Goal: Task Accomplishment & Management: Use online tool/utility

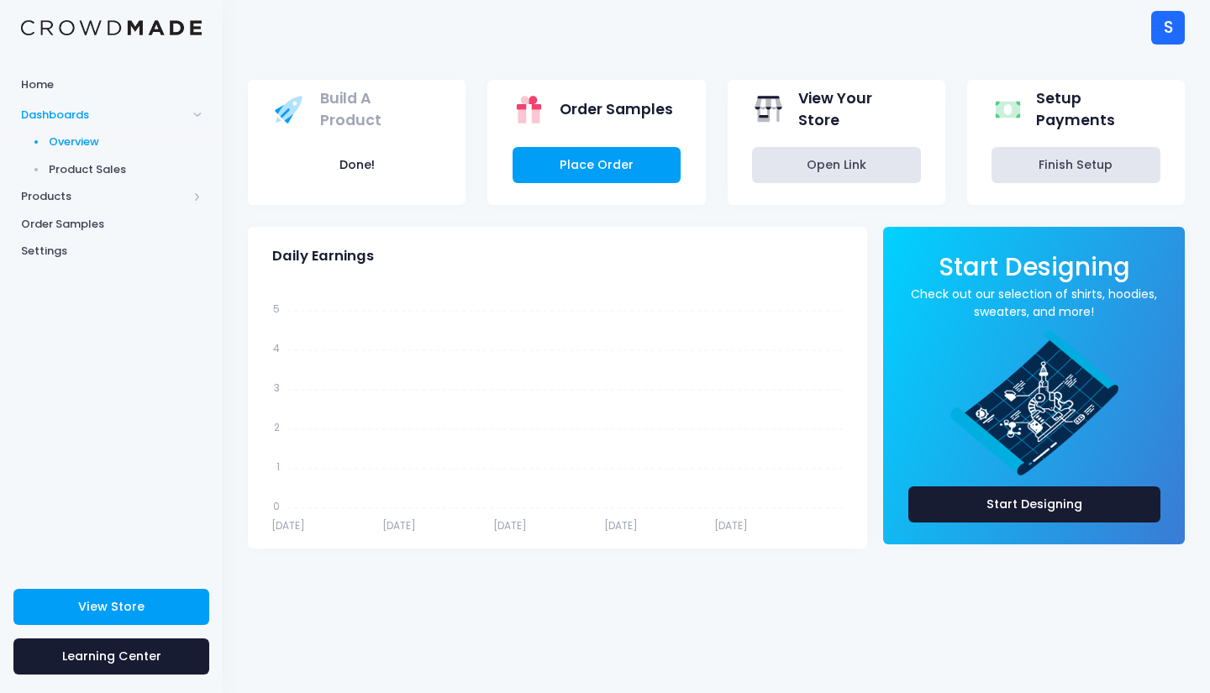
click at [198, 110] on span at bounding box center [197, 114] width 8 height 8
click at [88, 197] on span "Products" at bounding box center [104, 196] width 166 height 17
click at [74, 110] on span "Dashboards" at bounding box center [104, 115] width 166 height 17
click at [822, 165] on link "Open Link" at bounding box center [836, 165] width 169 height 36
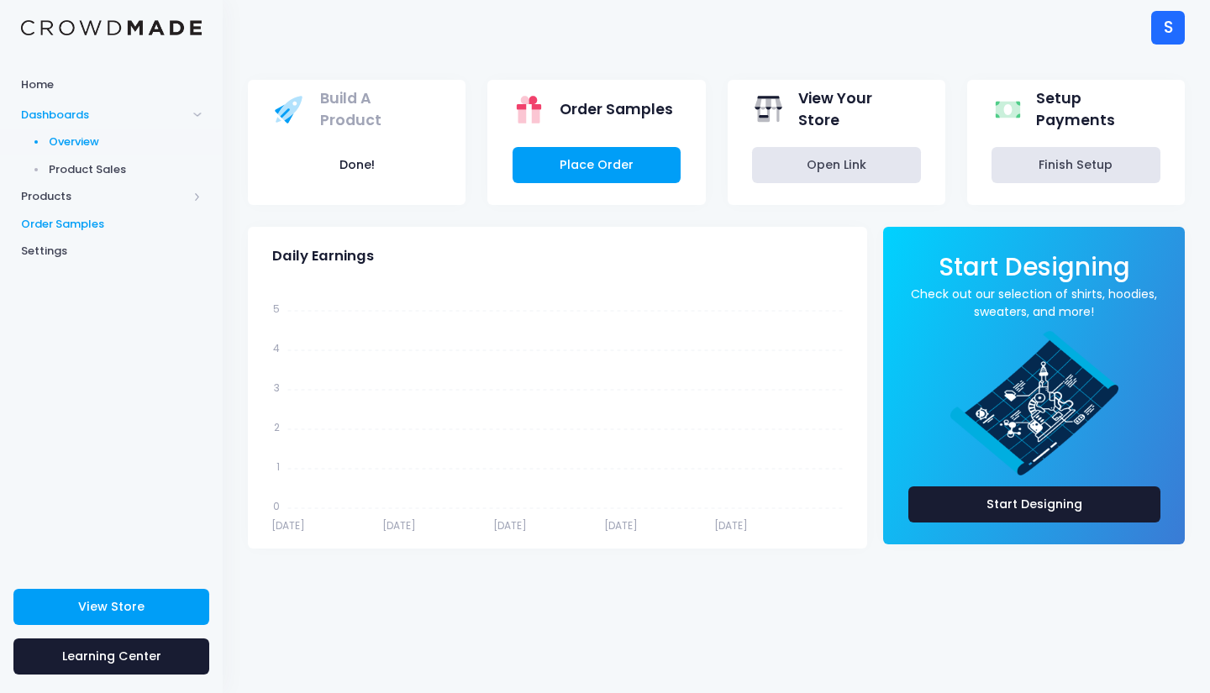
click at [79, 233] on link "Order Samples" at bounding box center [111, 224] width 223 height 28
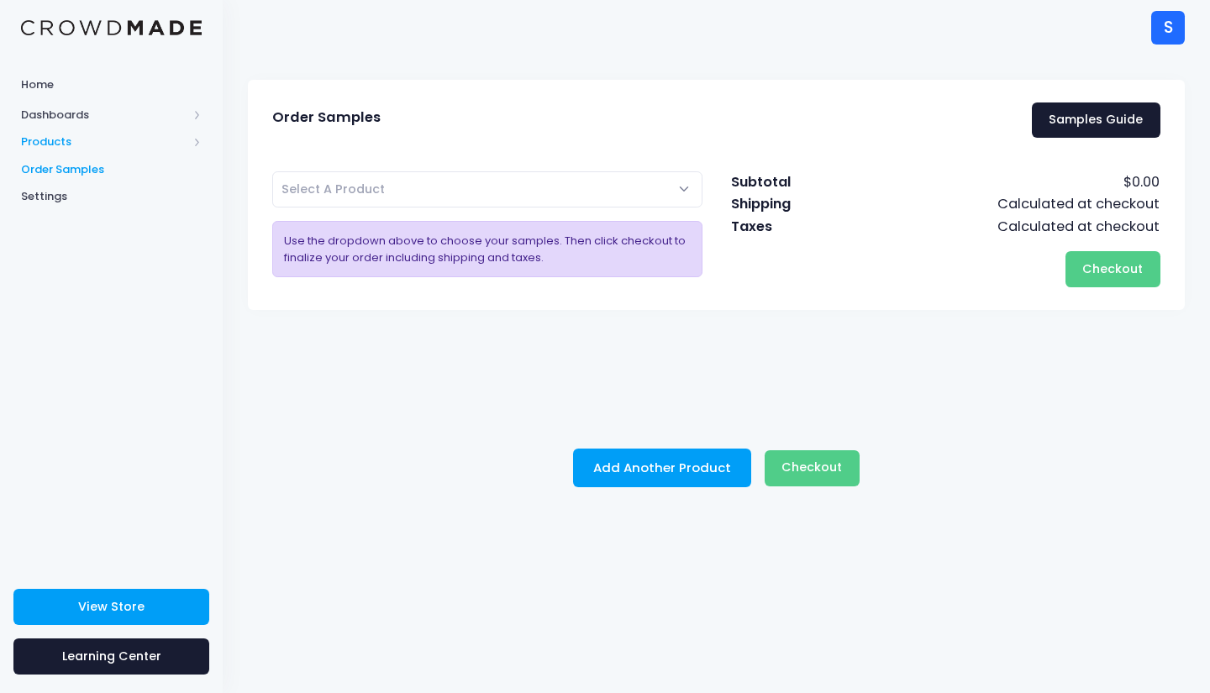
click at [40, 147] on span "Products" at bounding box center [104, 142] width 166 height 17
click at [95, 197] on span "Product Editor" at bounding box center [126, 196] width 154 height 17
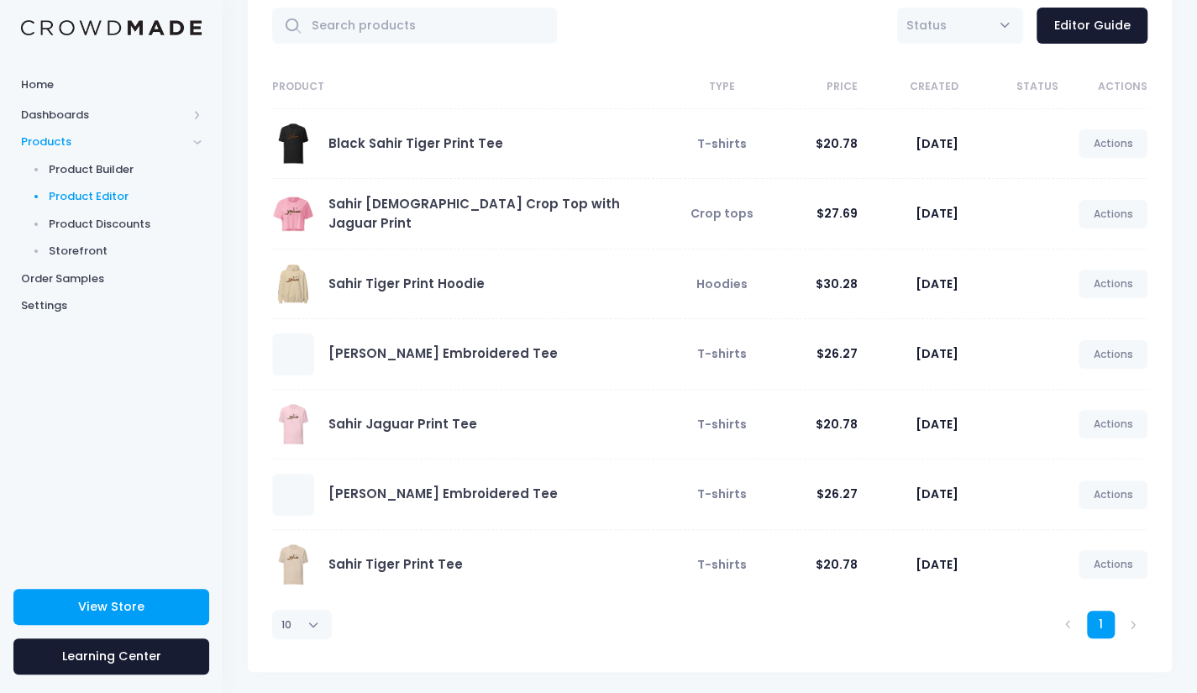
scroll to position [94, 0]
click at [1097, 358] on link "Actions" at bounding box center [1113, 354] width 69 height 29
click at [1082, 396] on link "Edit" at bounding box center [1095, 391] width 89 height 29
click at [1113, 364] on link "Actions" at bounding box center [1113, 354] width 69 height 29
click at [1076, 389] on link "Edit" at bounding box center [1095, 391] width 89 height 29
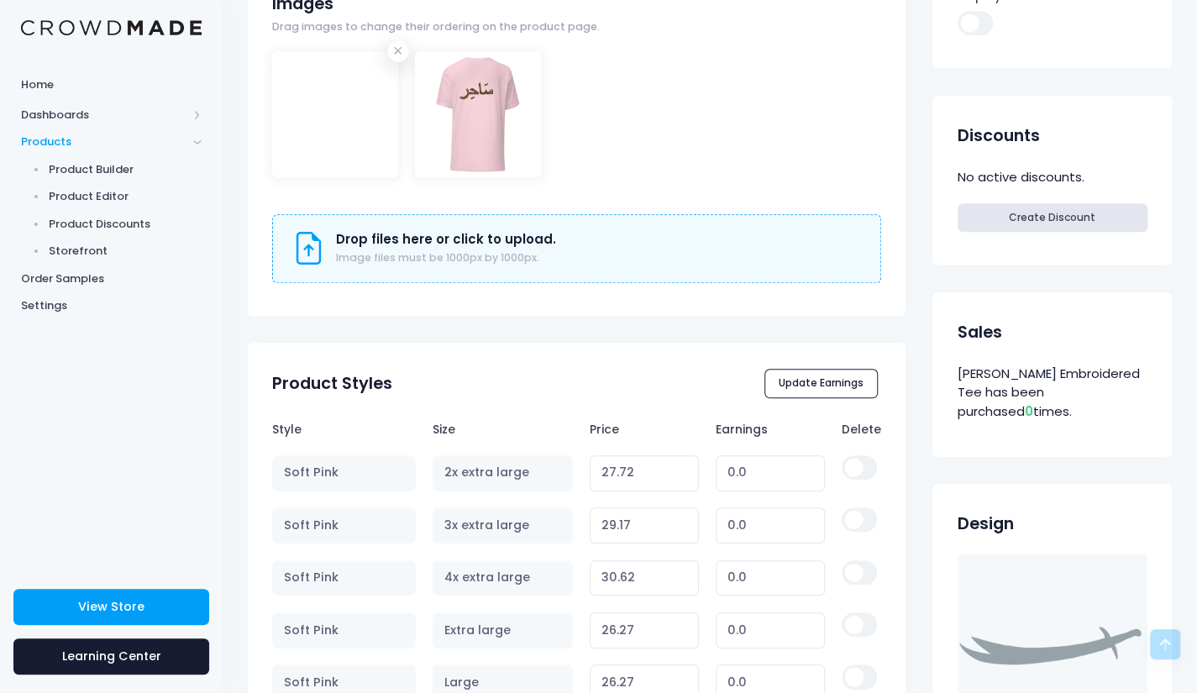
scroll to position [535, 0]
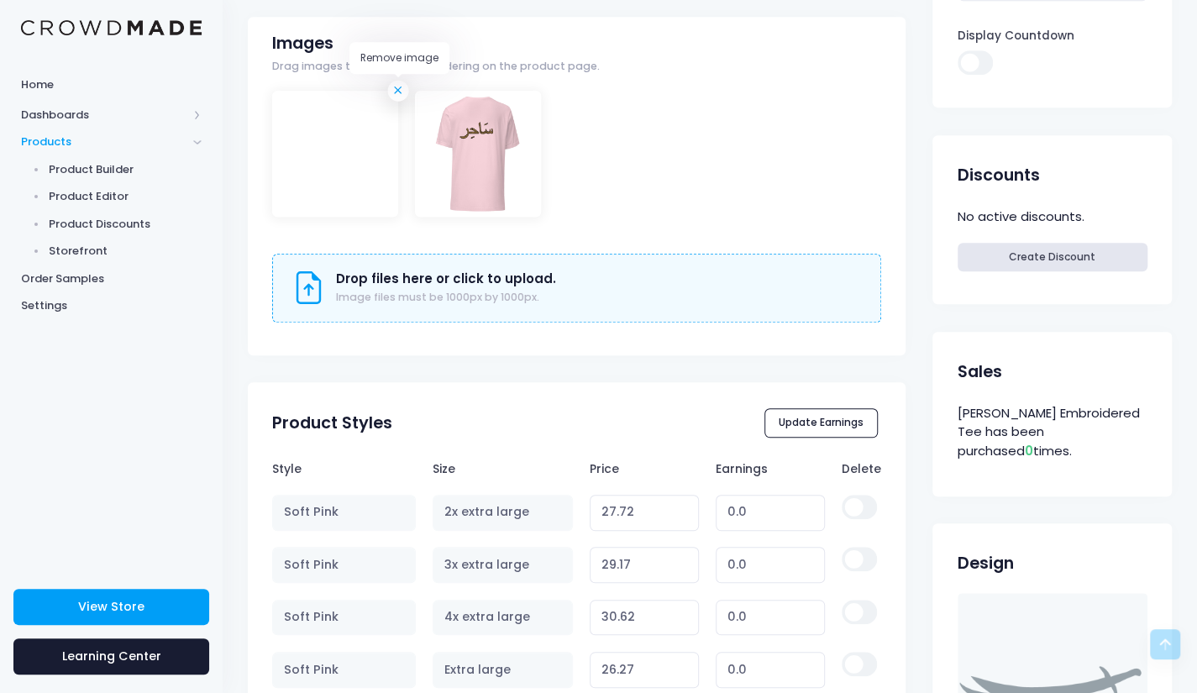
click at [401, 93] on icon at bounding box center [398, 90] width 17 height 17
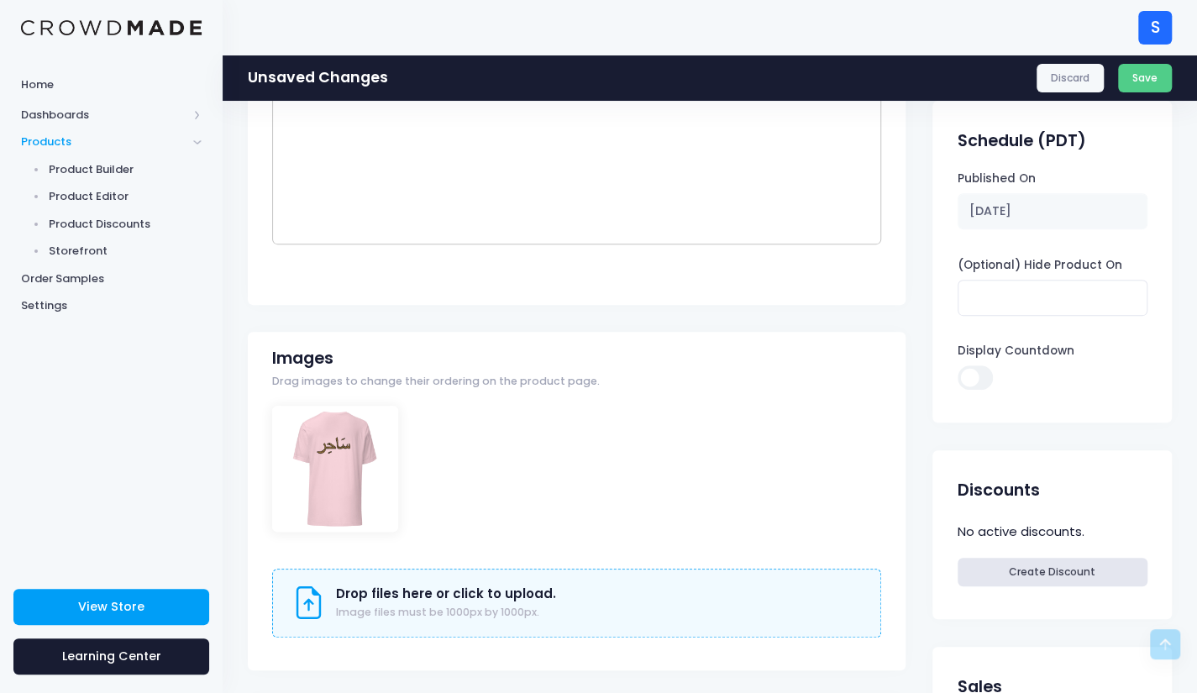
scroll to position [0, 0]
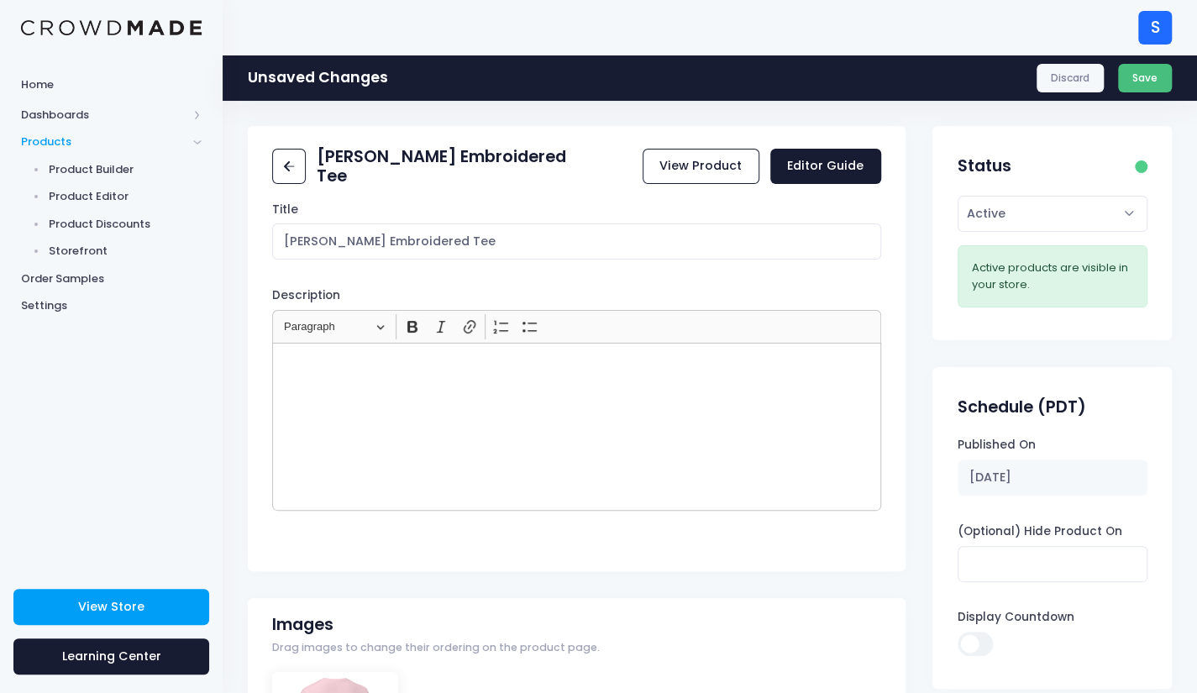
click at [1151, 78] on button "Save" at bounding box center [1145, 78] width 55 height 29
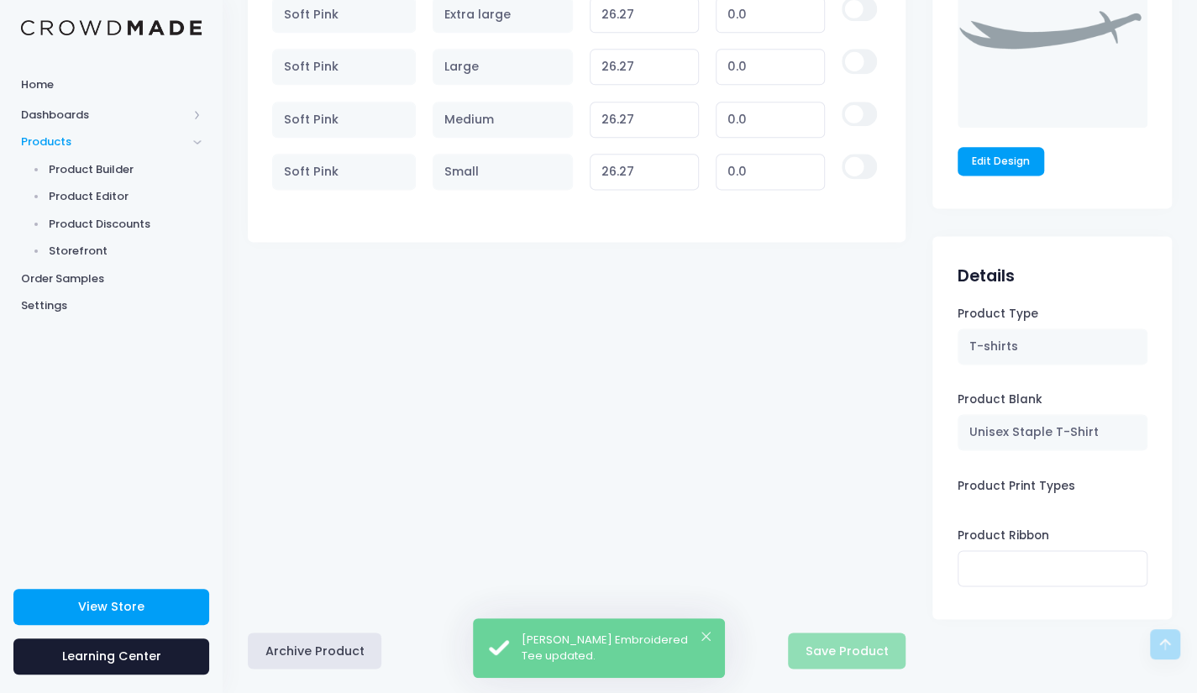
scroll to position [1207, 0]
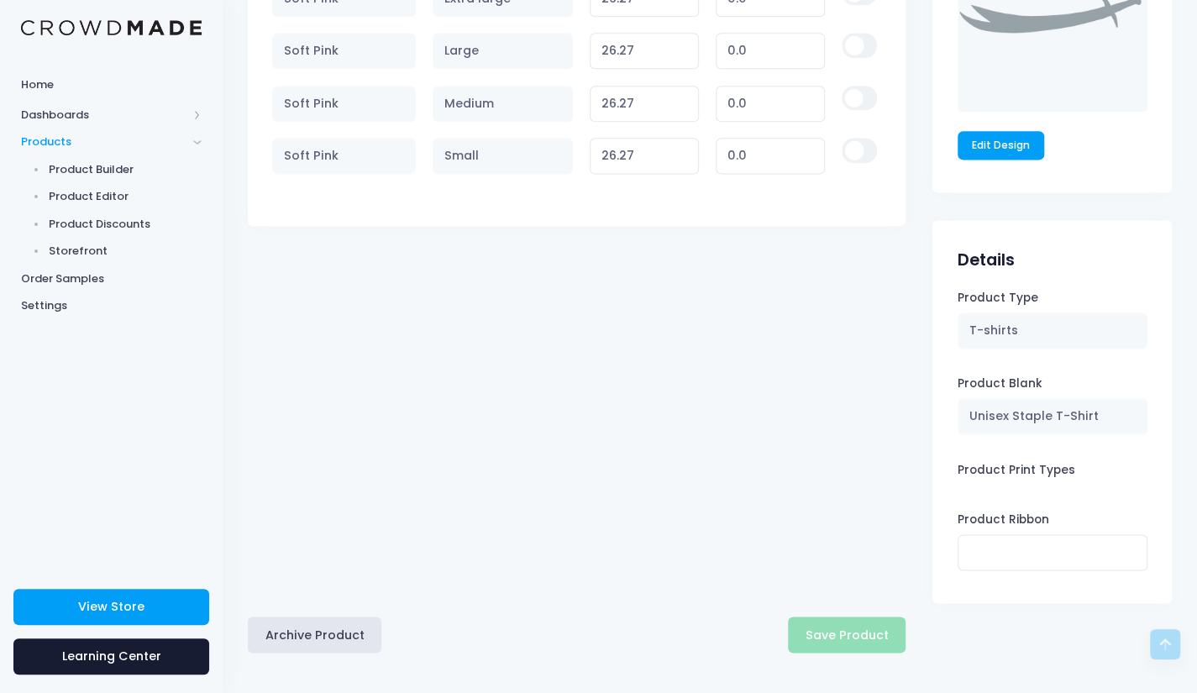
click at [859, 629] on div "Archive Product Save Product" at bounding box center [577, 635] width 658 height 36
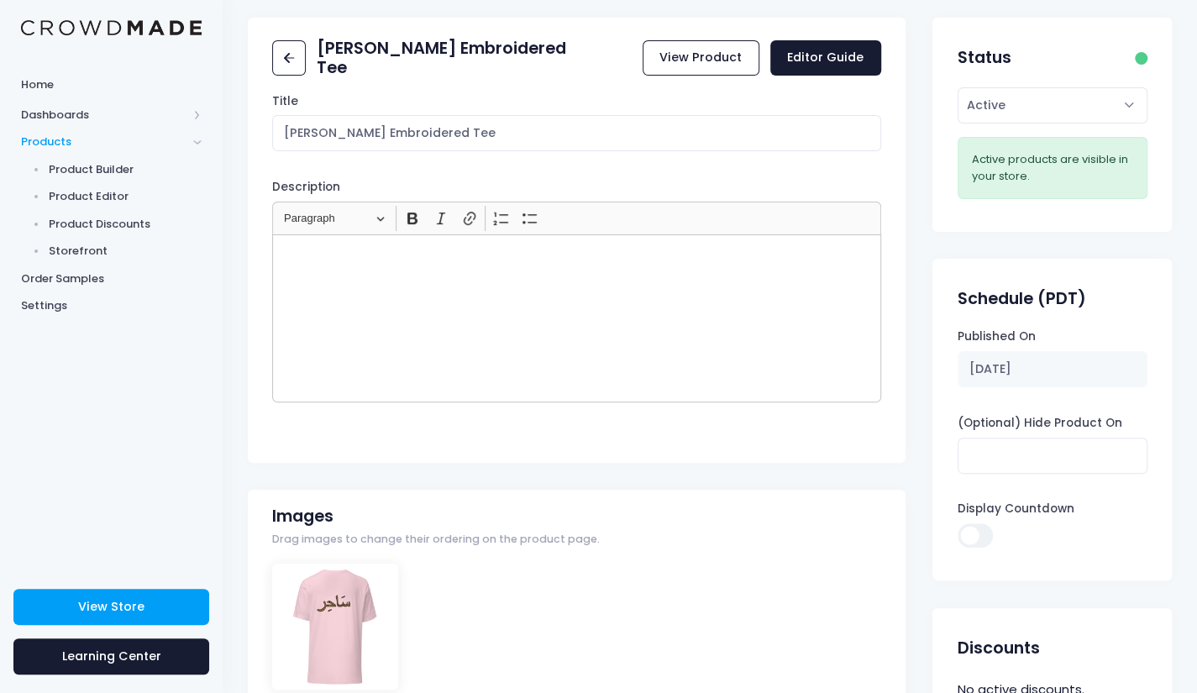
scroll to position [0, 0]
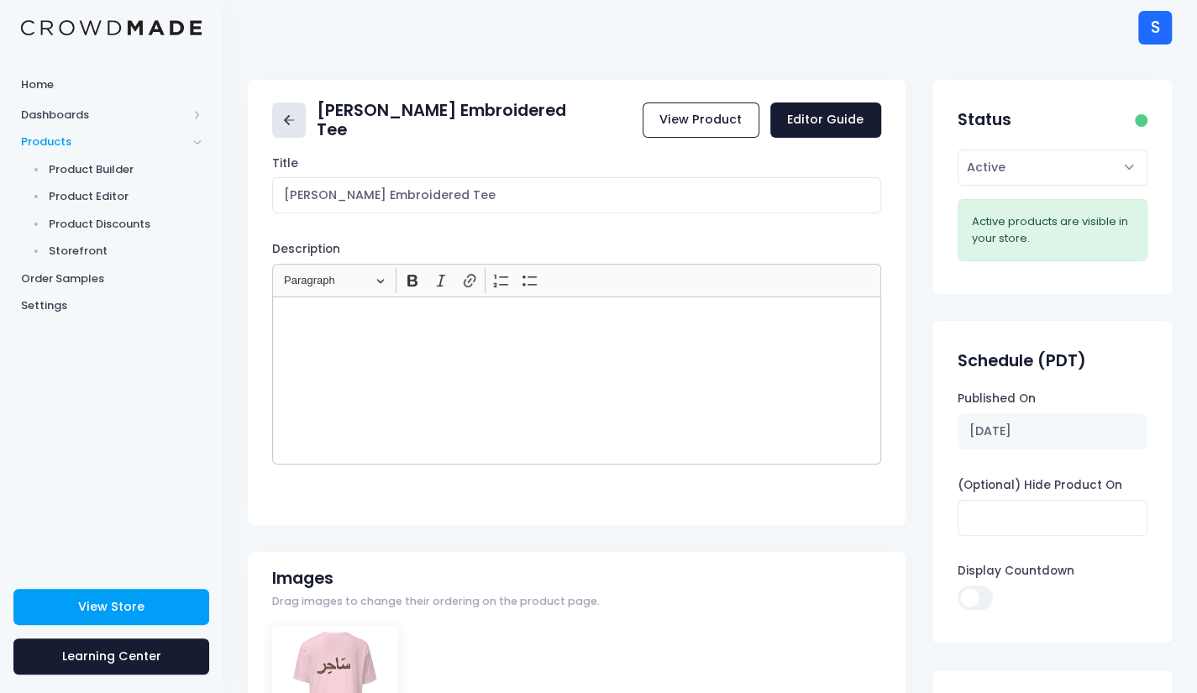
click at [297, 109] on link at bounding box center [289, 121] width 34 height 36
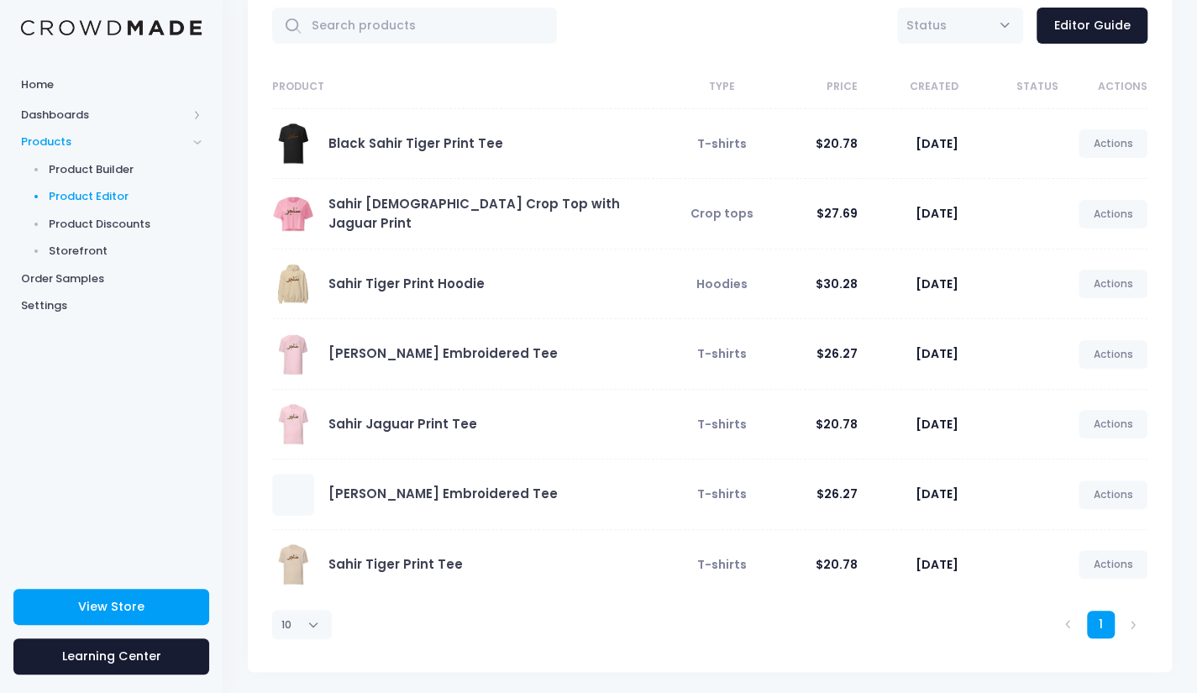
scroll to position [91, 0]
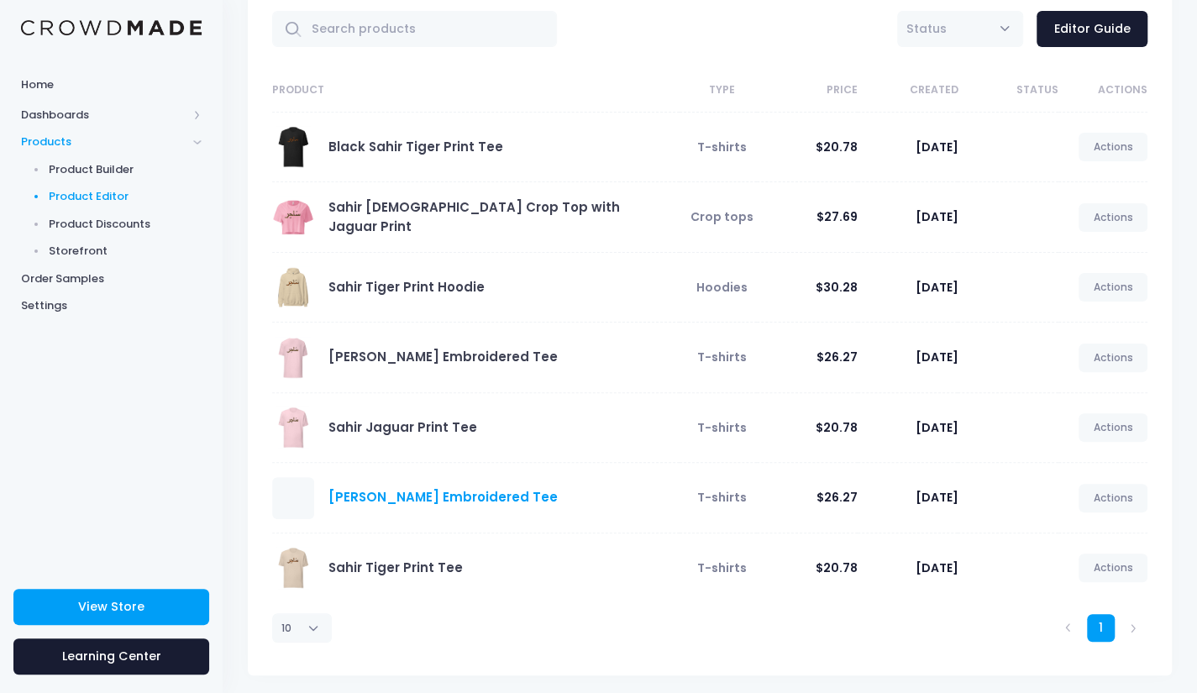
click at [476, 502] on link "[PERSON_NAME] Embroidered Tee" at bounding box center [443, 497] width 229 height 18
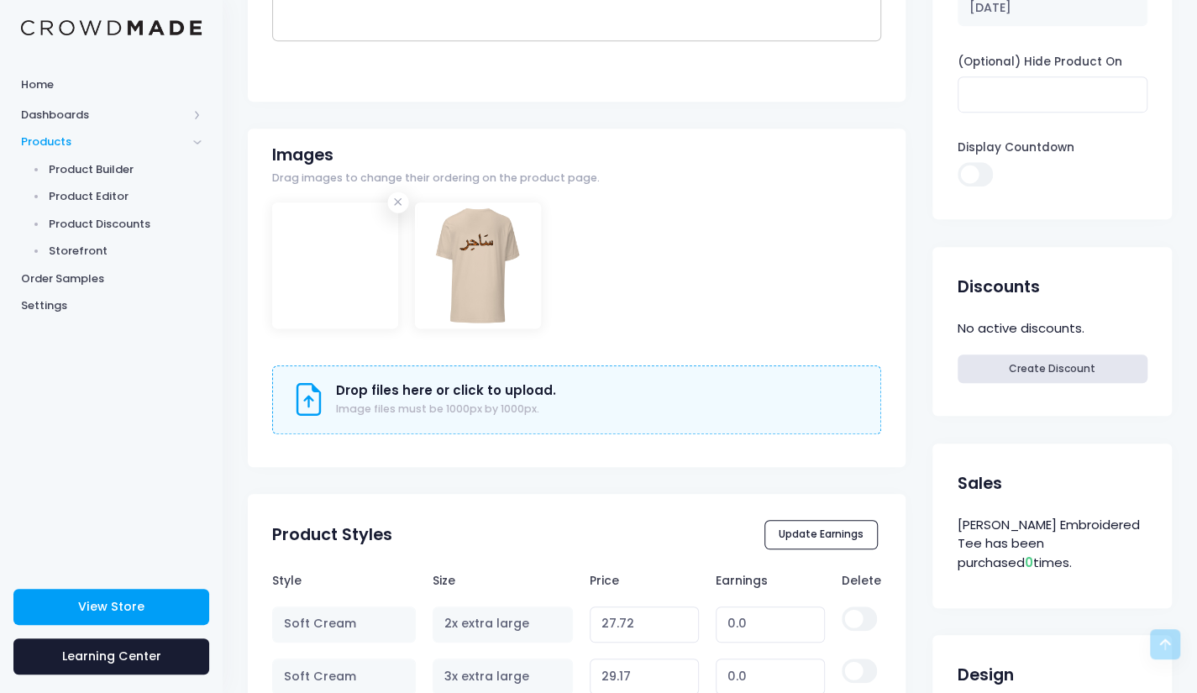
scroll to position [363, 0]
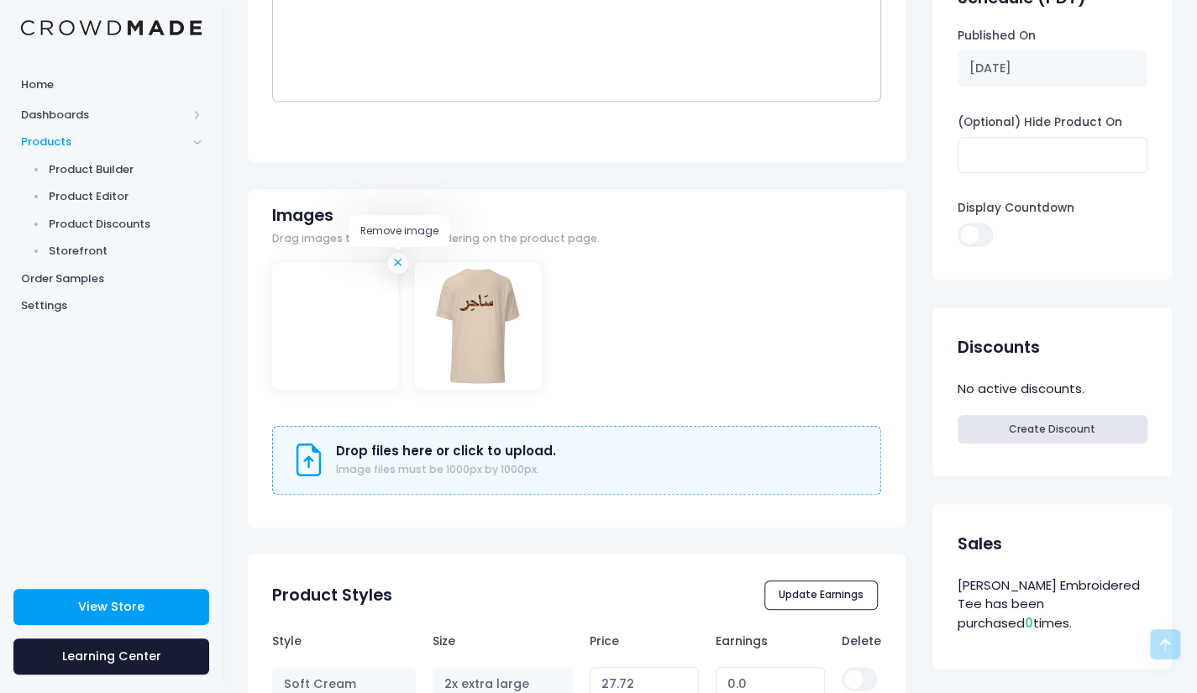
click at [397, 267] on icon at bounding box center [398, 263] width 17 height 17
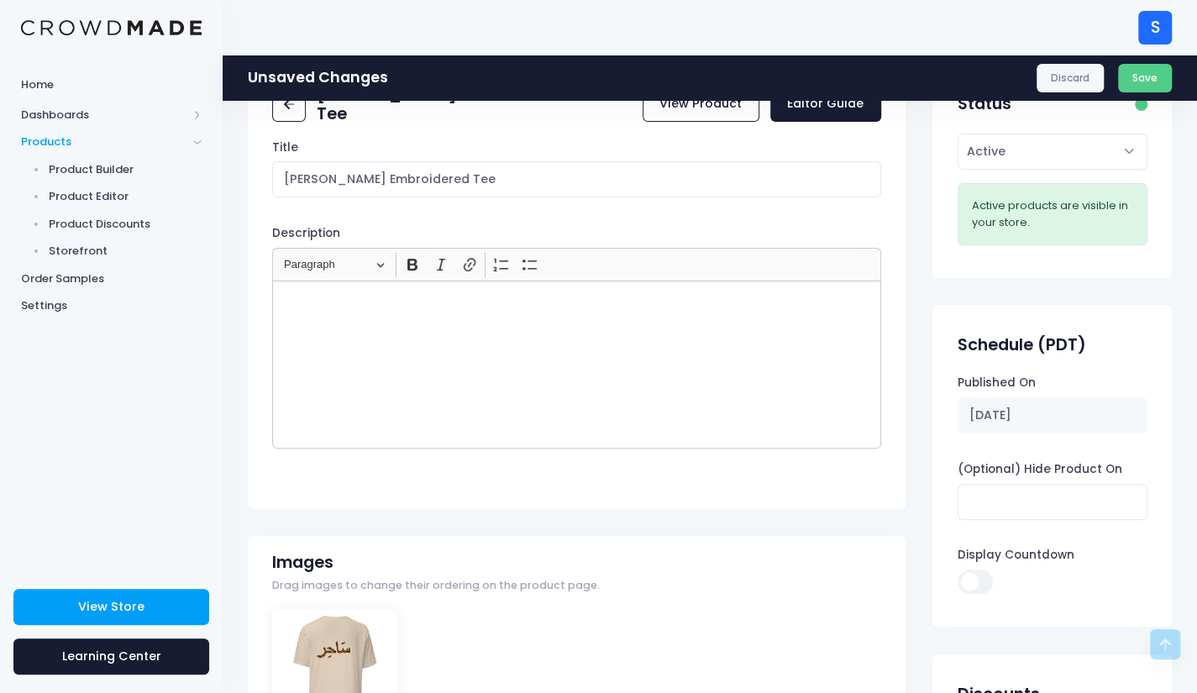
scroll to position [0, 0]
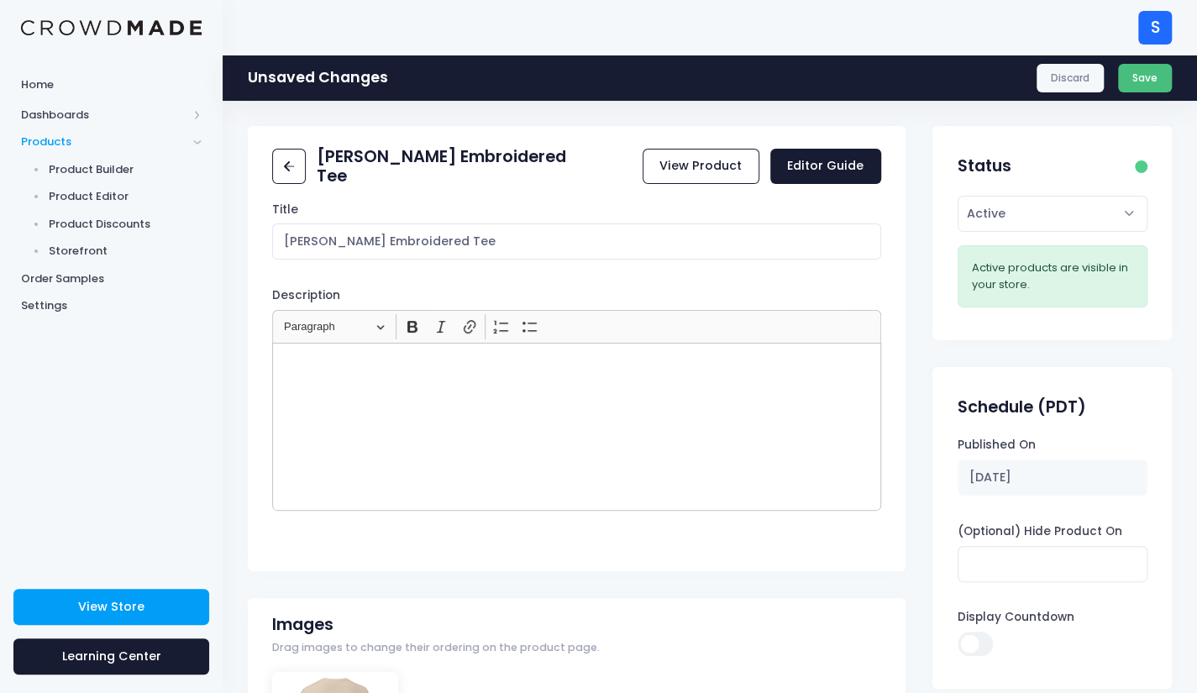
click at [1131, 86] on button "Save" at bounding box center [1145, 78] width 55 height 29
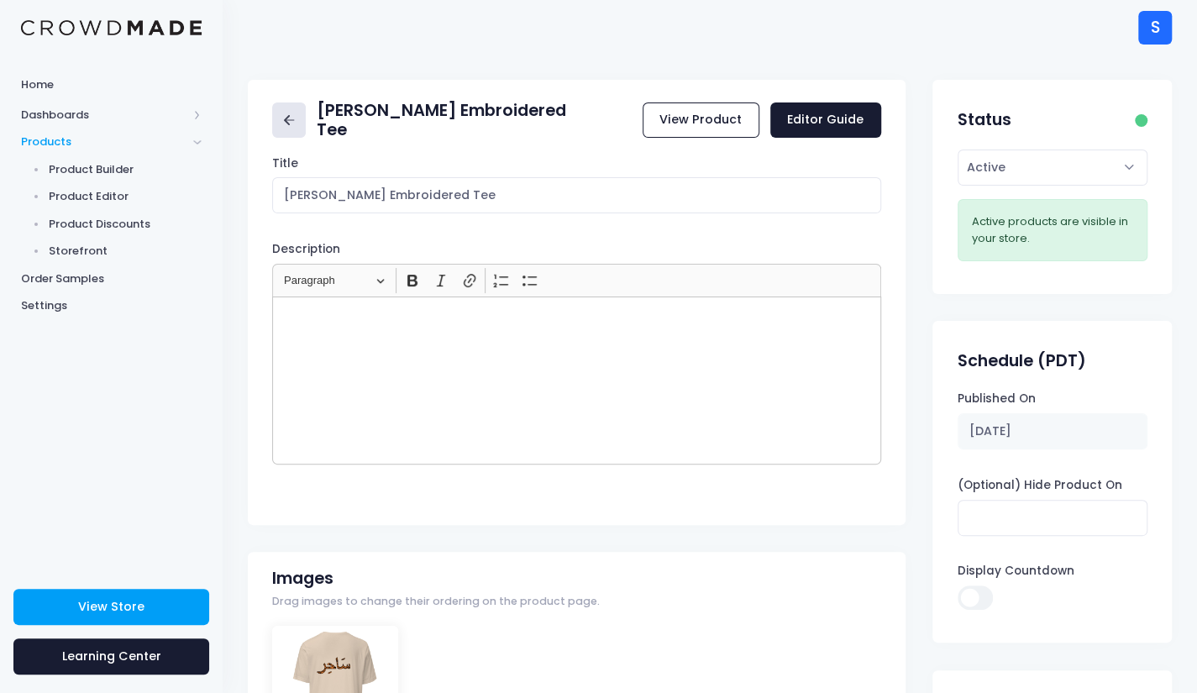
click at [299, 131] on link at bounding box center [289, 121] width 34 height 36
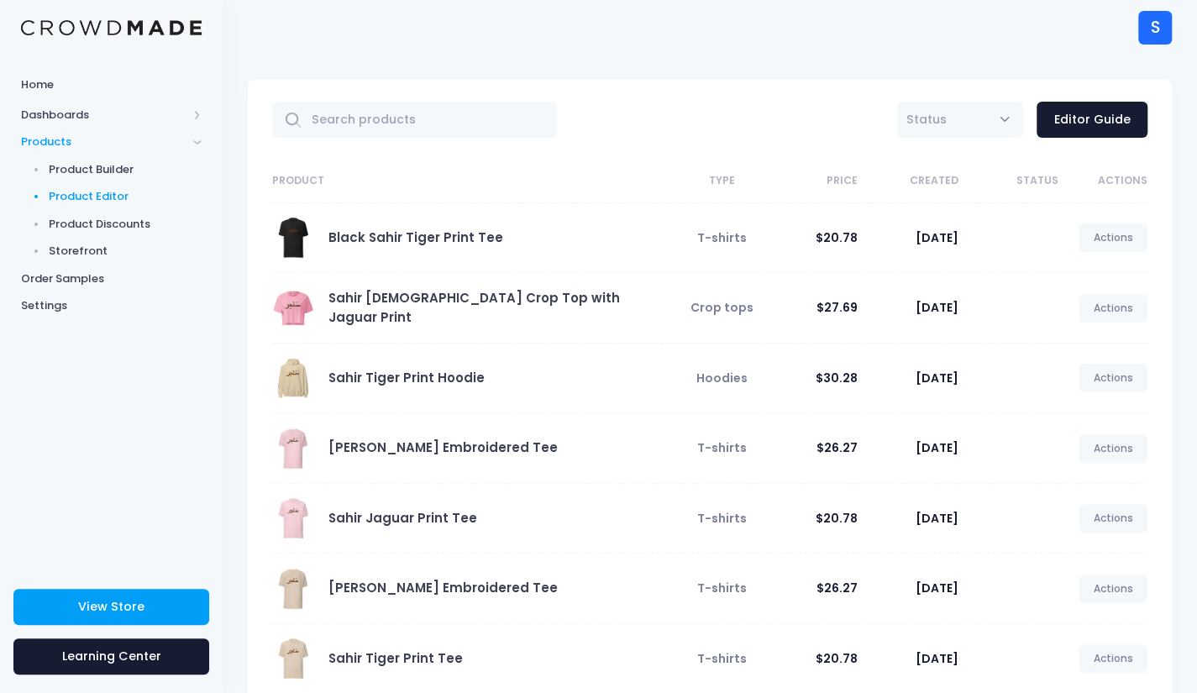
scroll to position [94, 0]
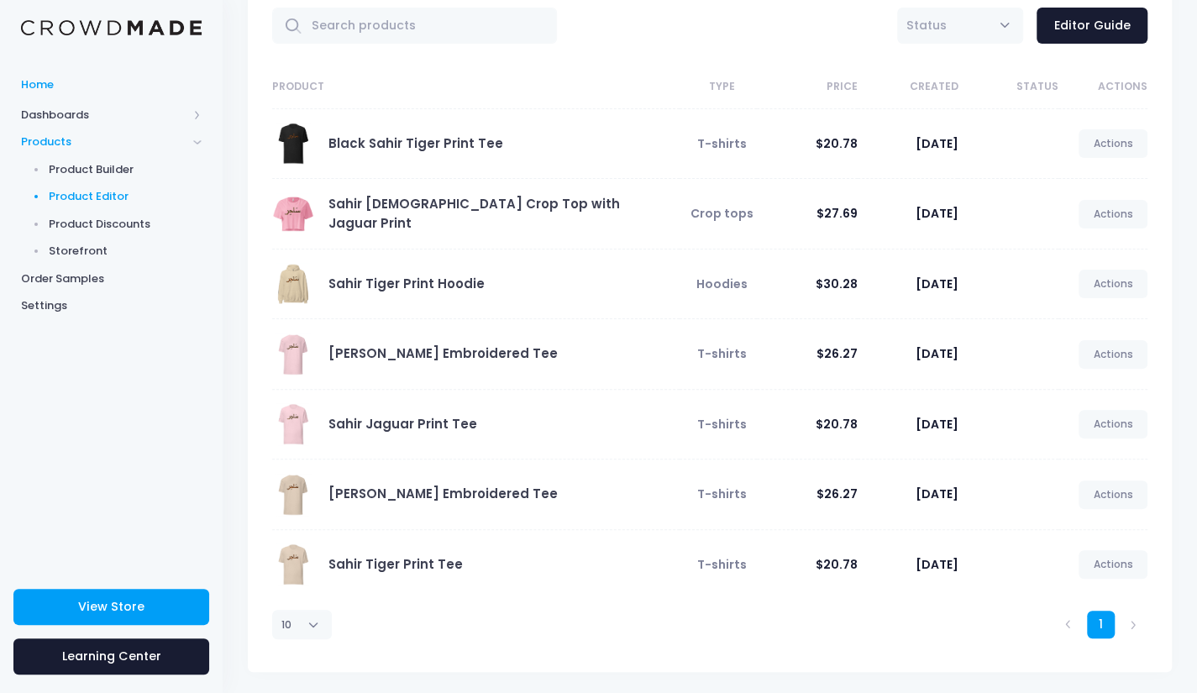
click at [52, 82] on span "Home" at bounding box center [111, 84] width 181 height 17
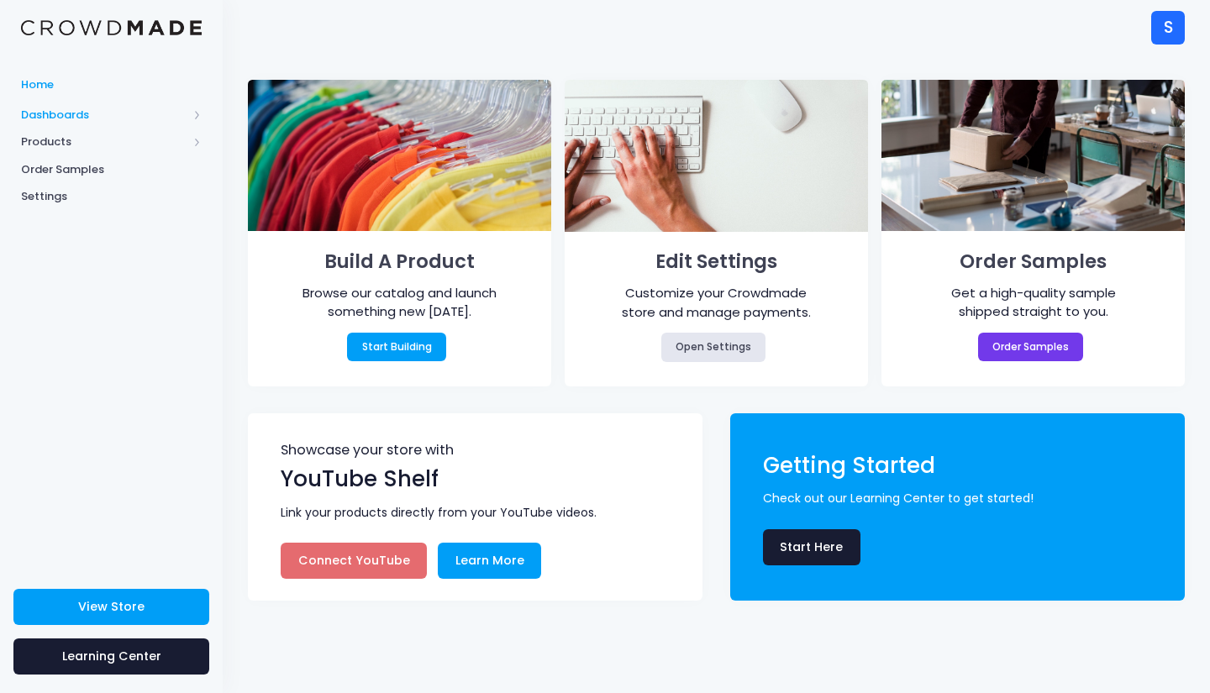
click at [72, 118] on span "Dashboards" at bounding box center [104, 115] width 166 height 17
click at [66, 194] on span "Products" at bounding box center [104, 196] width 166 height 17
click at [101, 164] on span "Product Builder" at bounding box center [126, 169] width 154 height 17
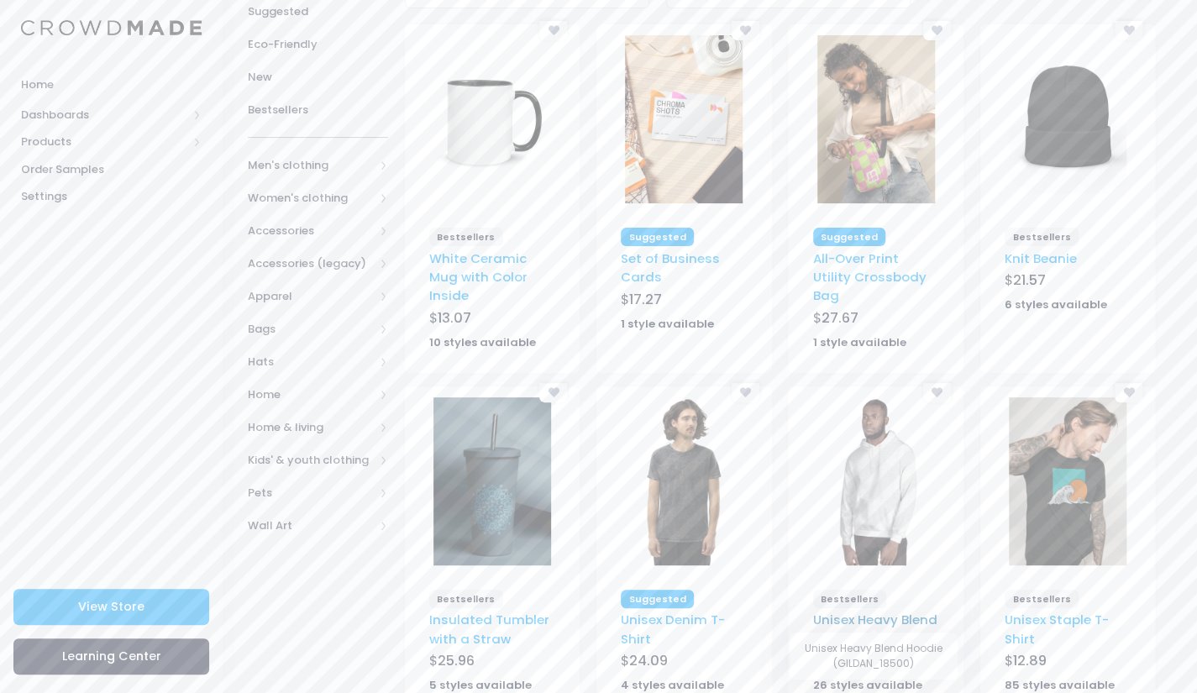
scroll to position [178, 0]
click at [891, 609] on link "Unisex Heavy Blend Hoodie" at bounding box center [875, 627] width 124 height 36
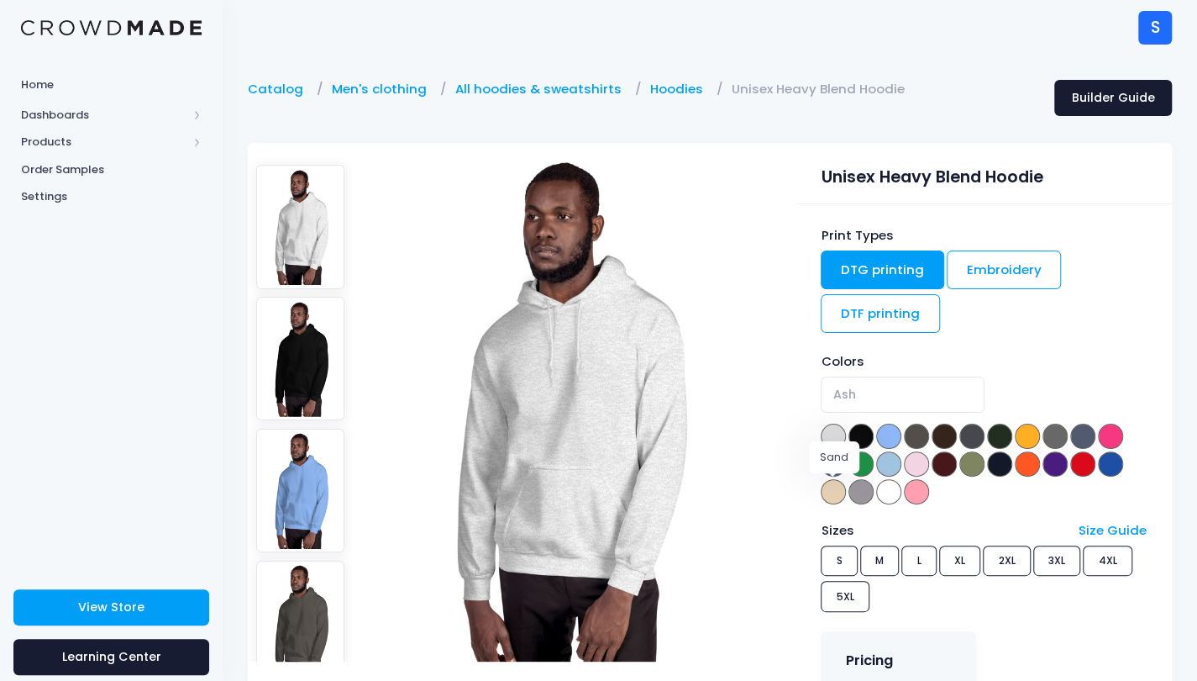
click at [839, 492] on span at bounding box center [833, 491] width 25 height 25
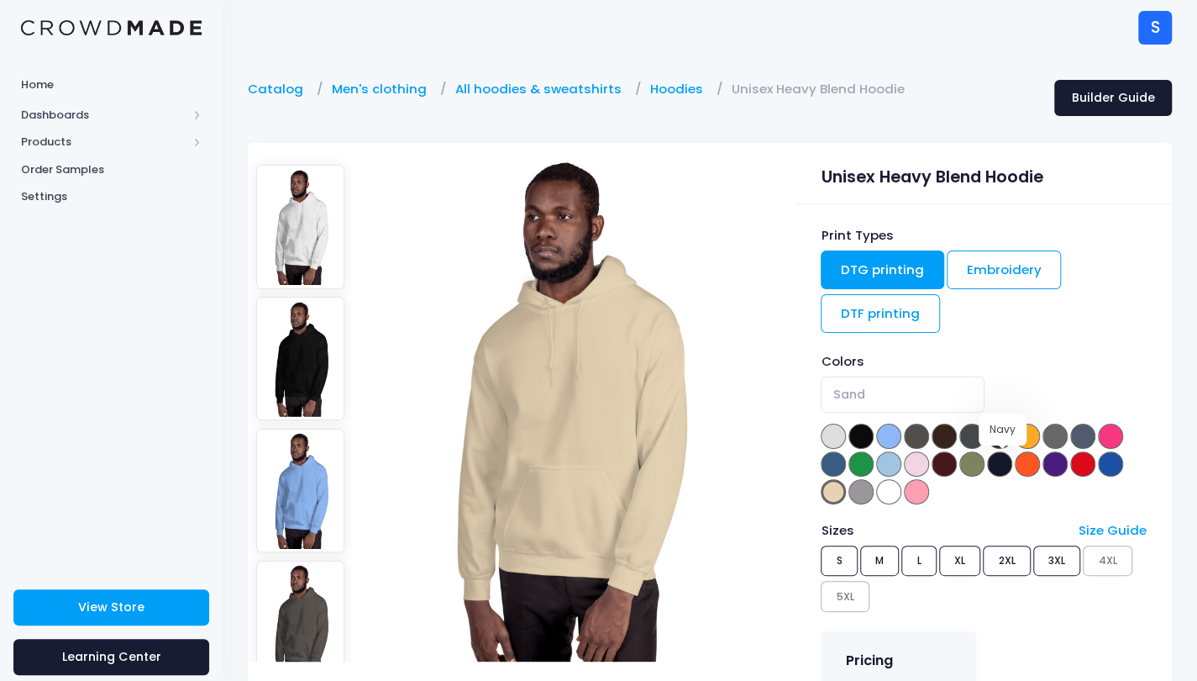
click at [999, 453] on span at bounding box center [999, 463] width 25 height 25
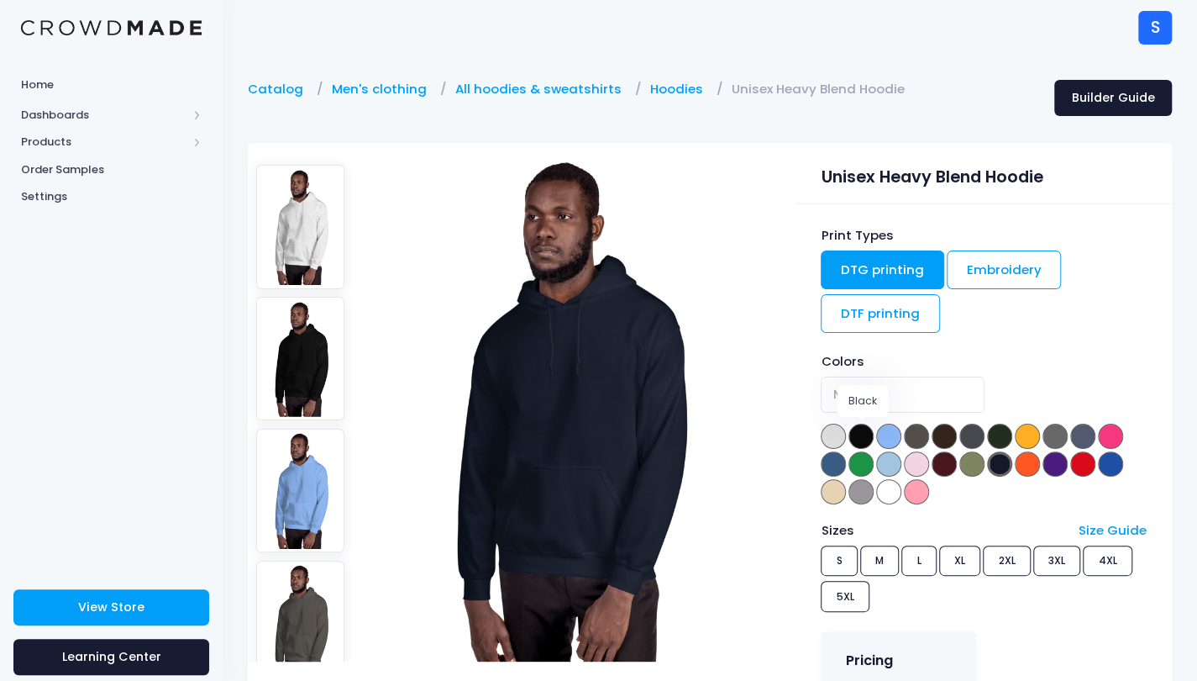
click at [860, 438] on span at bounding box center [861, 435] width 25 height 25
select select "Black"
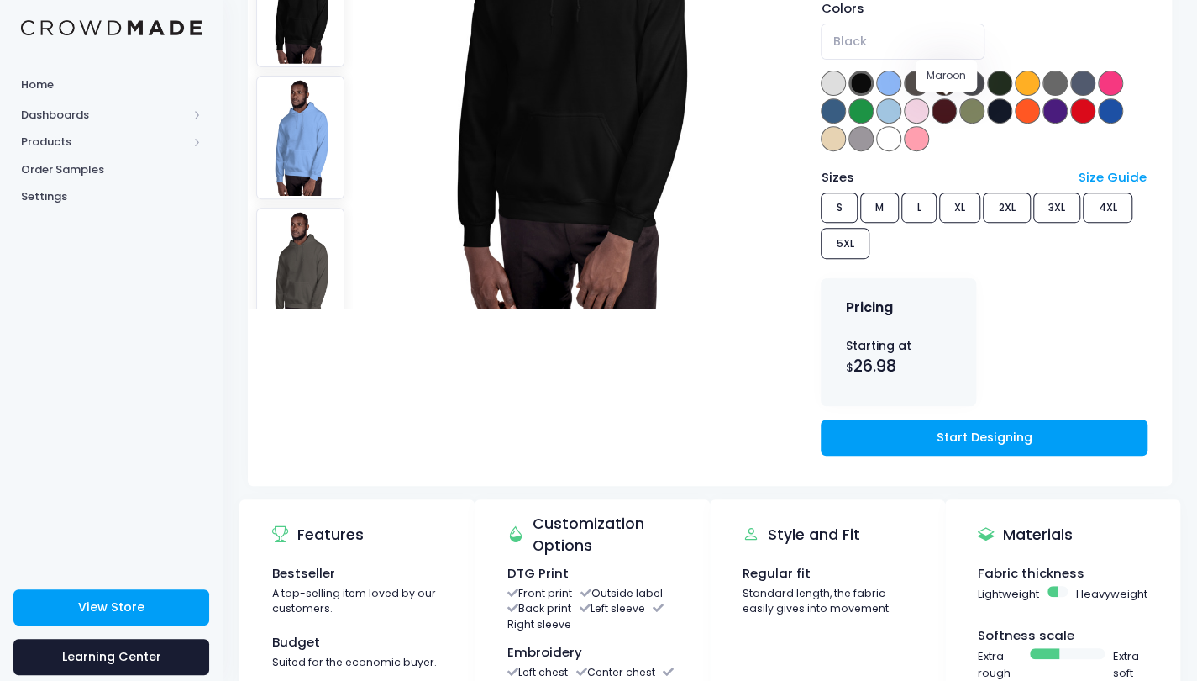
scroll to position [361, 0]
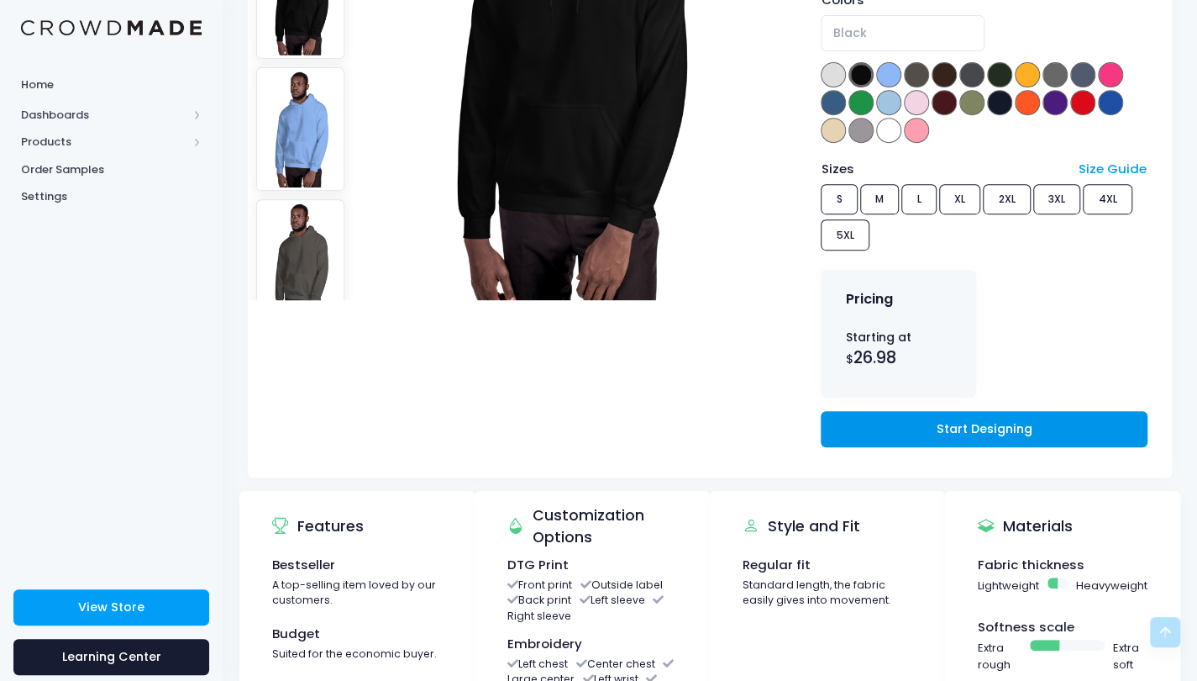
click at [958, 429] on link "Start Designing" at bounding box center [984, 429] width 326 height 36
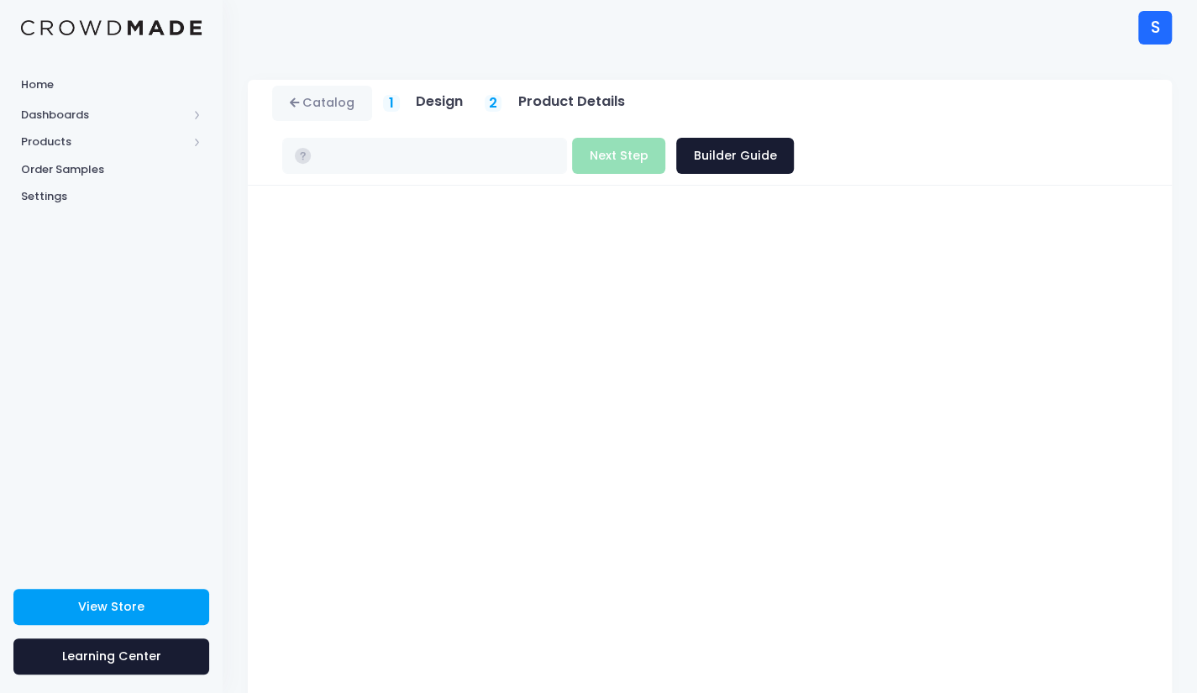
type input "$30.72 - $36.77"
